Goal: Check status: Check status

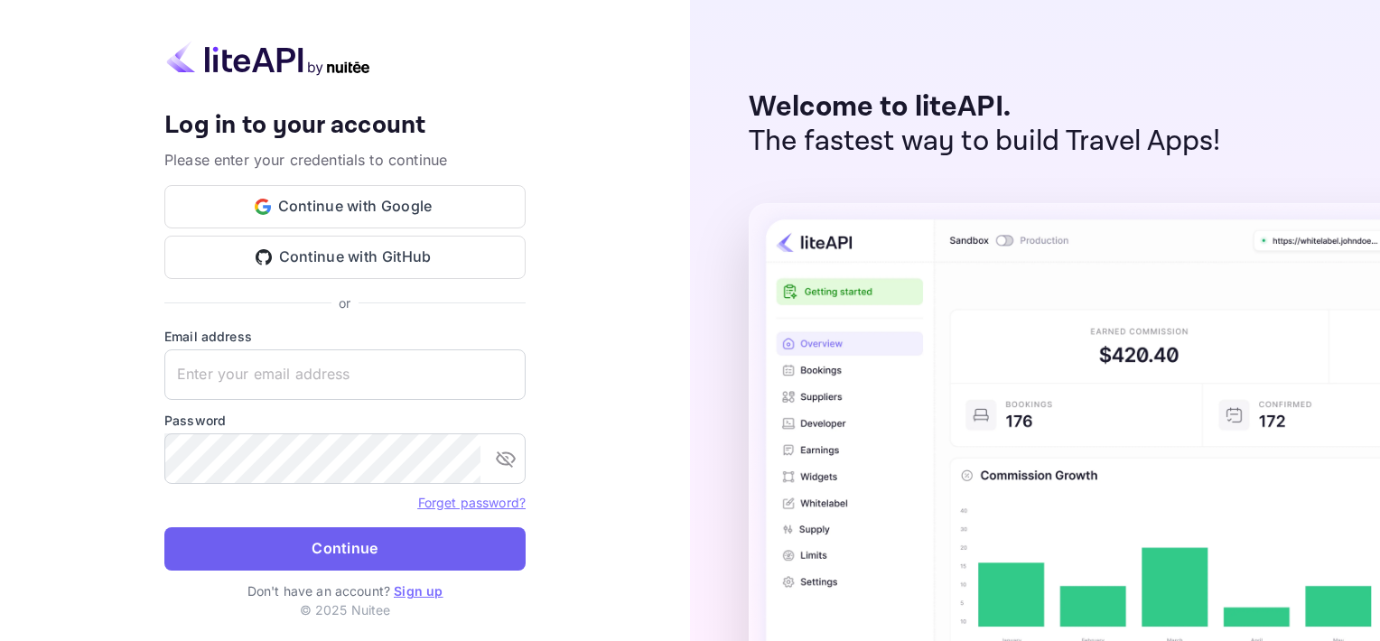
click at [338, 553] on button "Continue" at bounding box center [344, 548] width 361 height 43
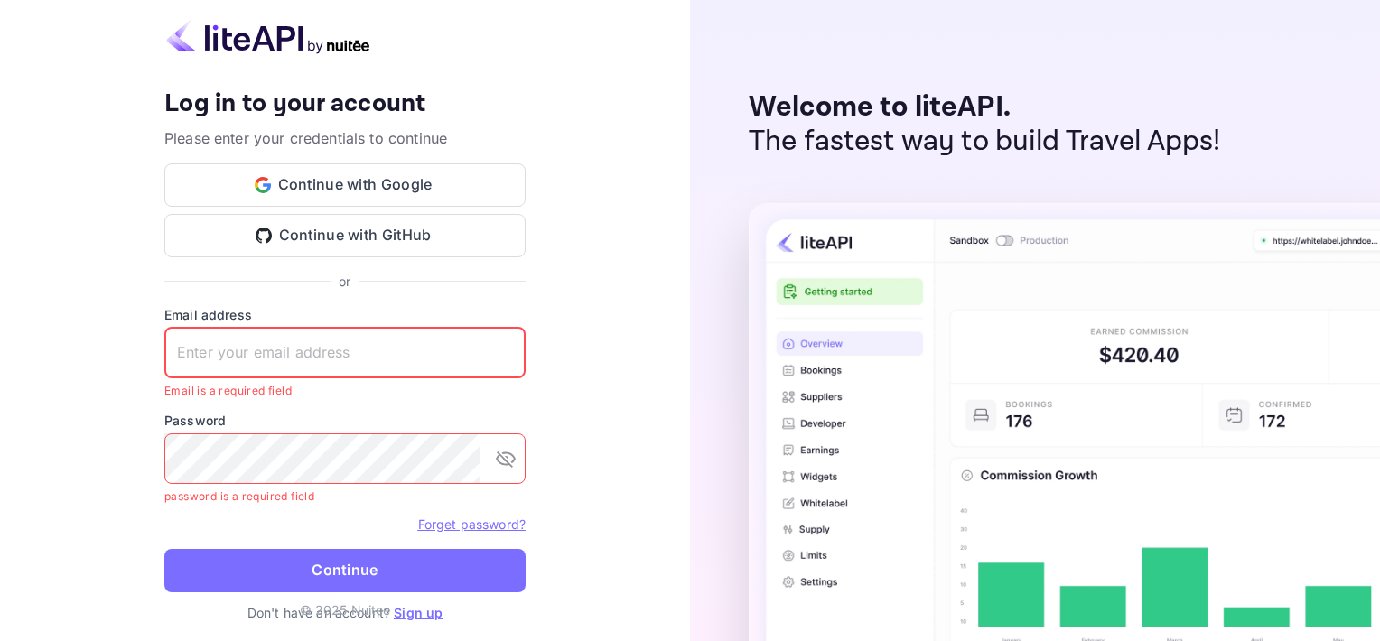
click at [252, 358] on input "text" at bounding box center [344, 353] width 361 height 51
type input "[EMAIL_ADDRESS][DOMAIN_NAME]"
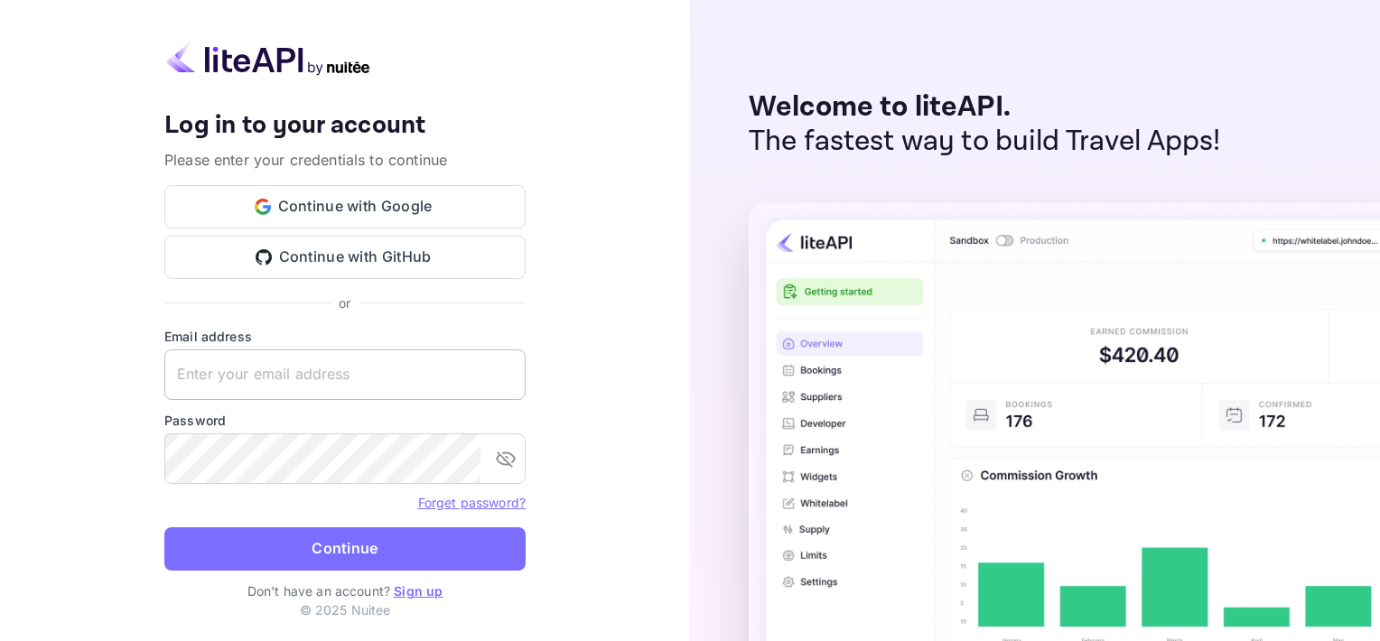
click at [260, 375] on input "text" at bounding box center [344, 375] width 361 height 51
type input "[EMAIL_ADDRESS][DOMAIN_NAME]"
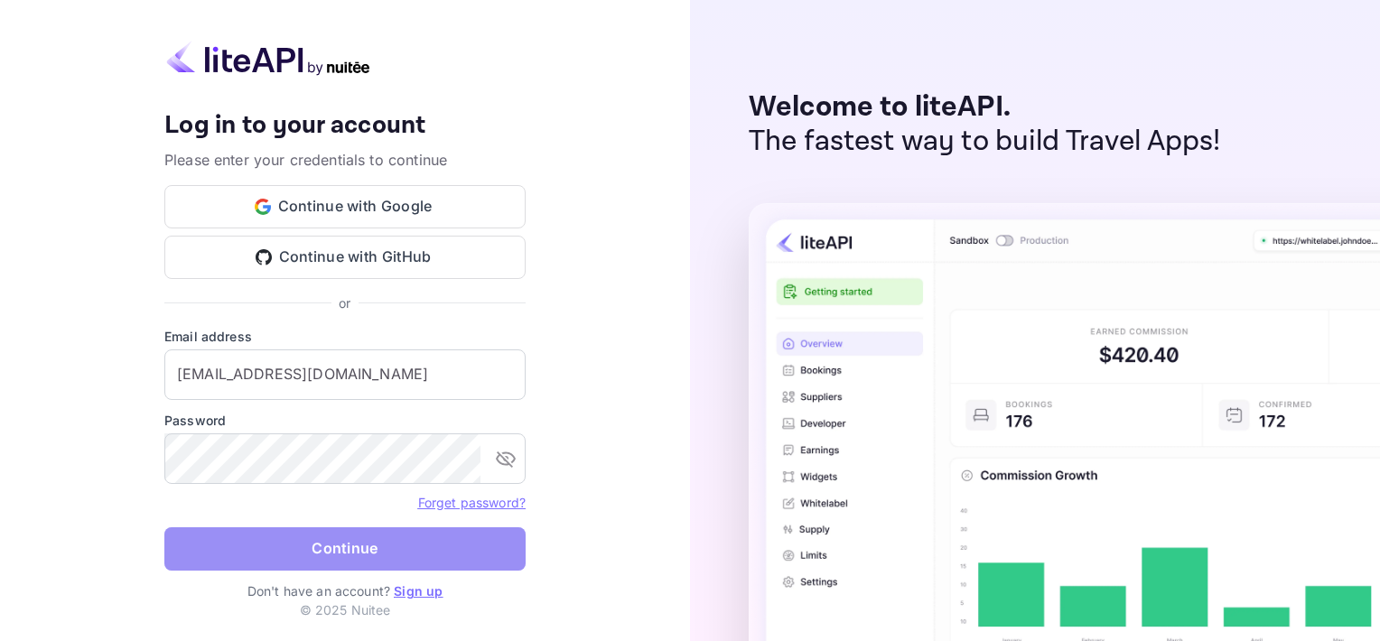
click at [346, 549] on button "Continue" at bounding box center [344, 548] width 361 height 43
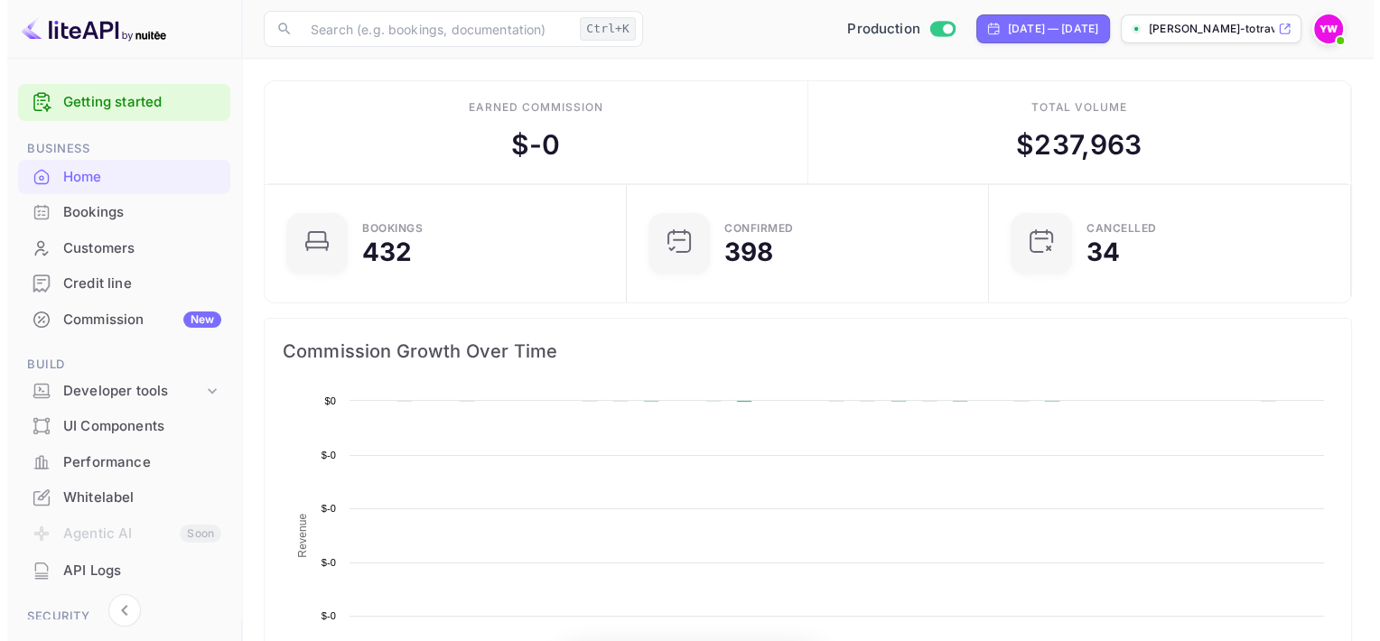
scroll to position [14, 14]
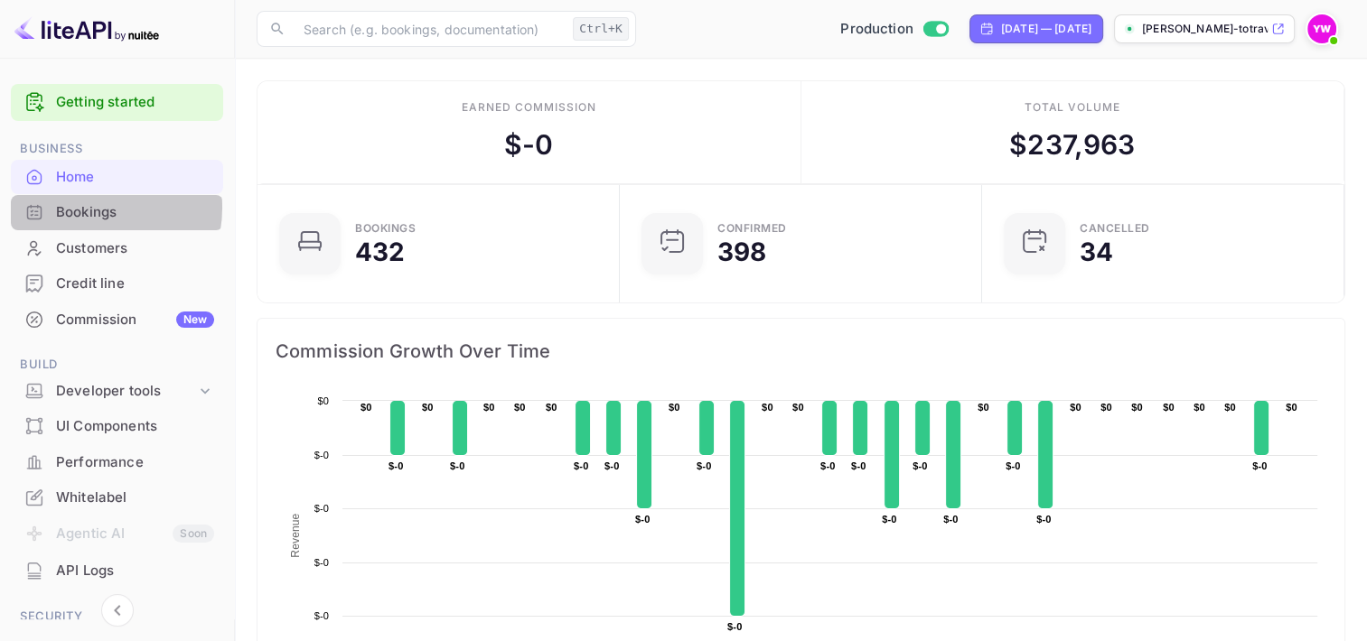
click at [89, 208] on div "Bookings" at bounding box center [135, 212] width 158 height 21
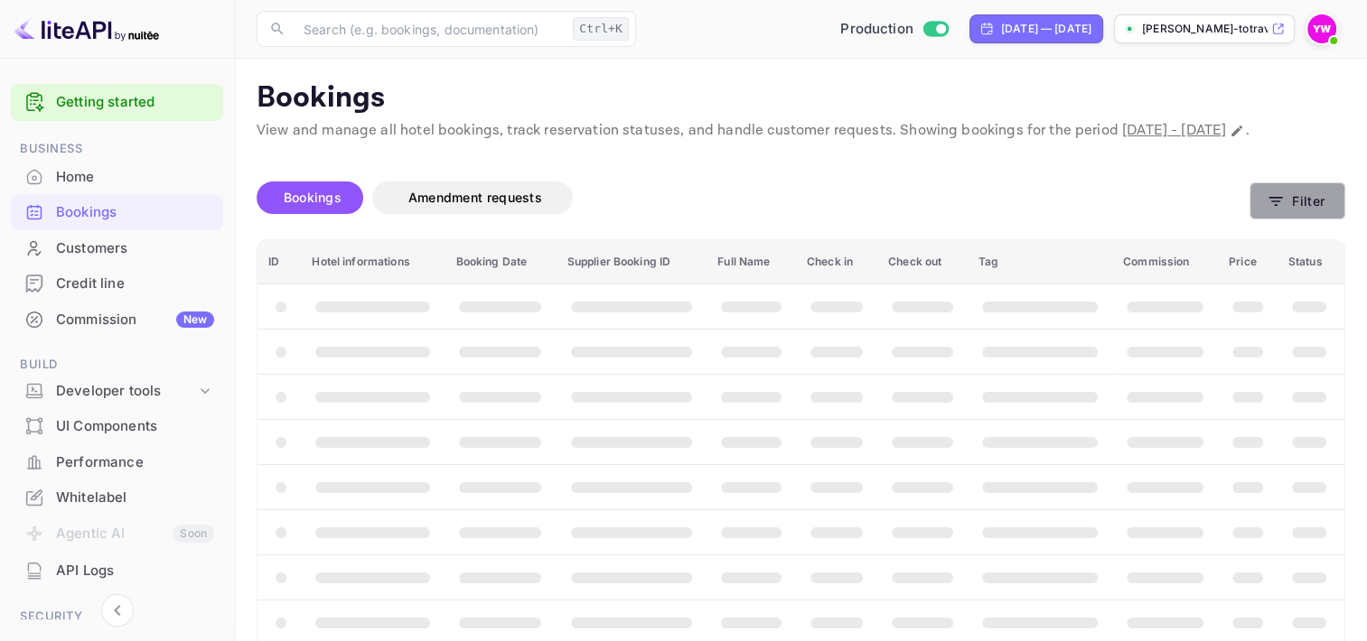
click at [1315, 219] on button "Filter" at bounding box center [1297, 200] width 96 height 37
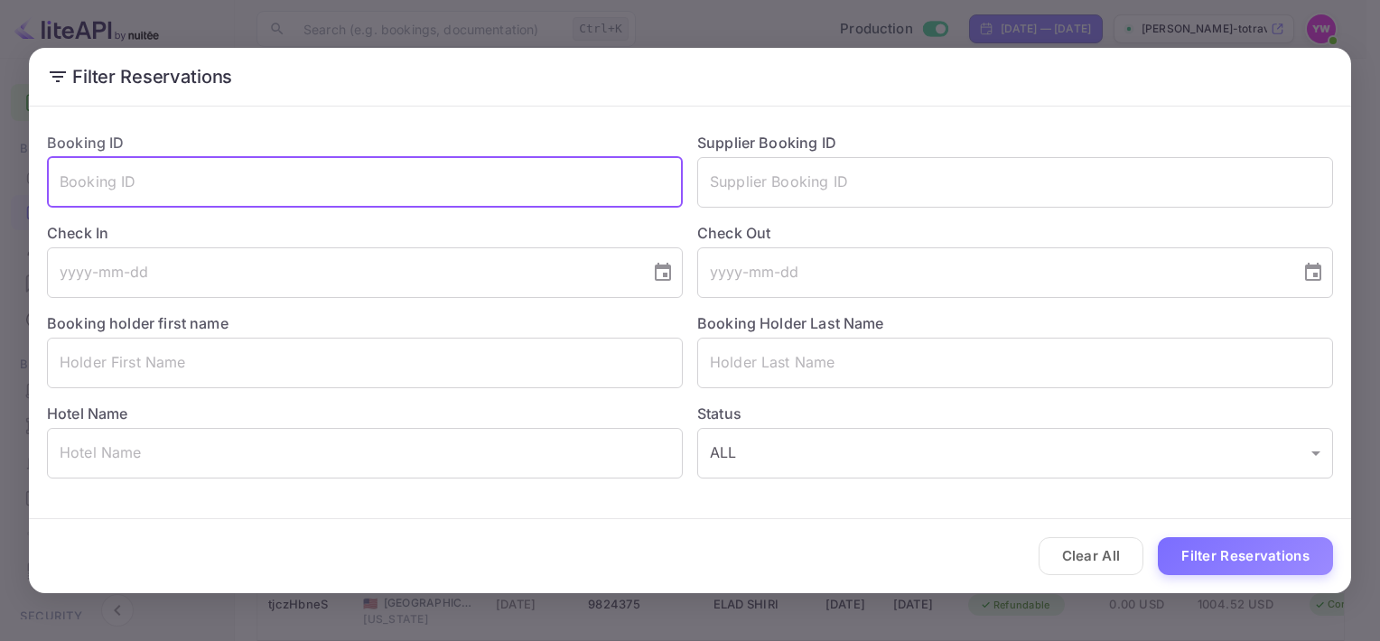
paste input "wA7XE0Z57"
type input "wA7XE0Z57"
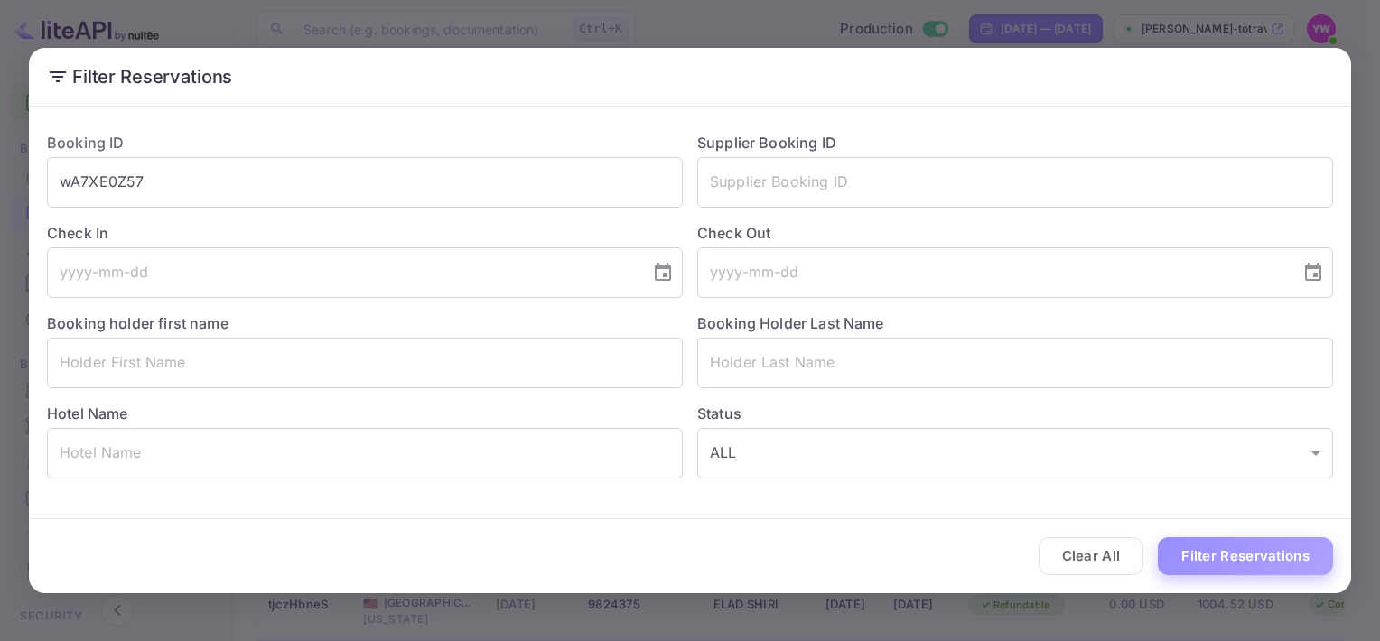
click at [1243, 555] on button "Filter Reservations" at bounding box center [1245, 556] width 175 height 39
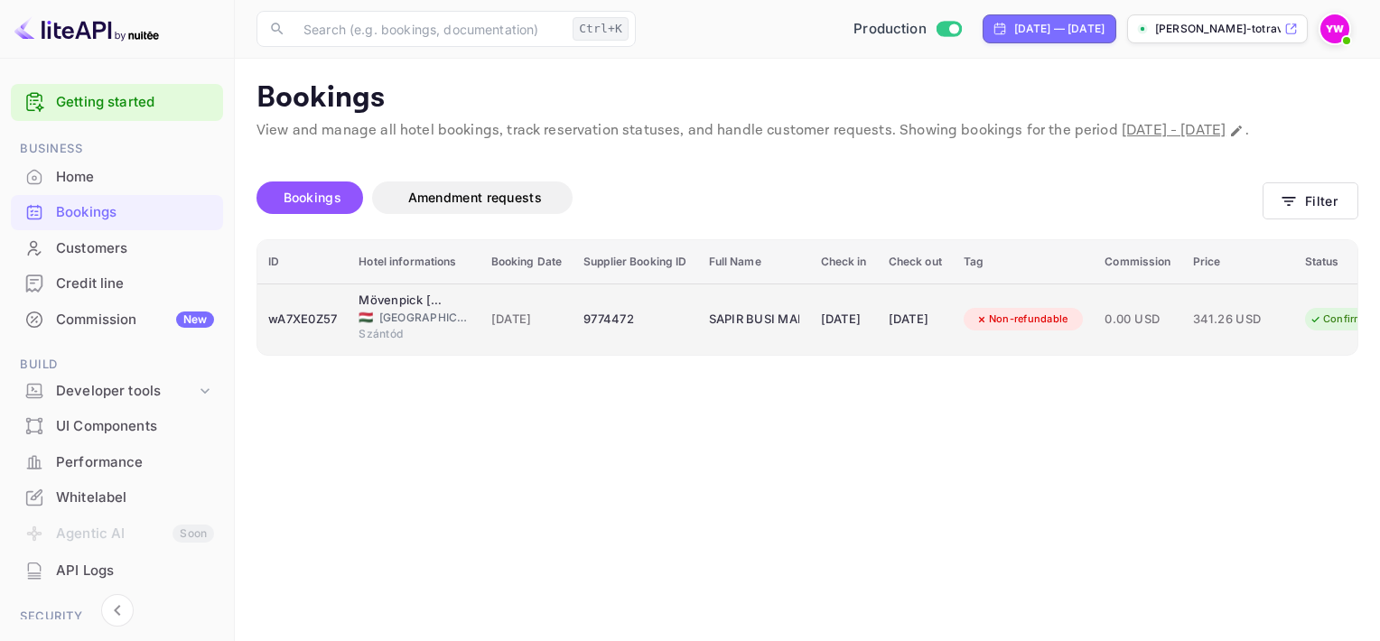
click at [322, 334] on div "wA7XE0Z57" at bounding box center [302, 319] width 69 height 29
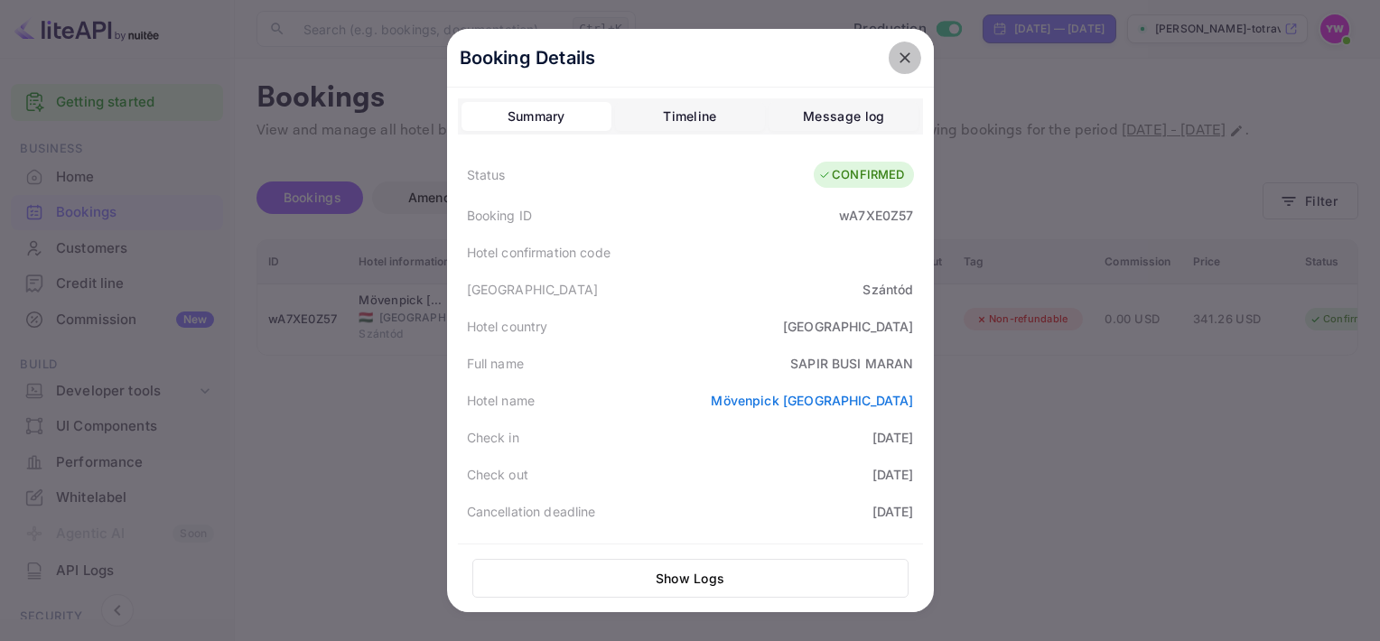
click at [905, 56] on icon "close" at bounding box center [905, 58] width 18 height 18
